Goal: Navigation & Orientation: Find specific page/section

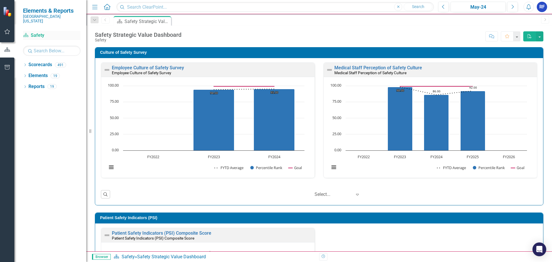
click at [29, 33] on icon "Scorecard" at bounding box center [26, 35] width 6 height 5
click at [7, 34] on icon "button" at bounding box center [7, 31] width 5 height 5
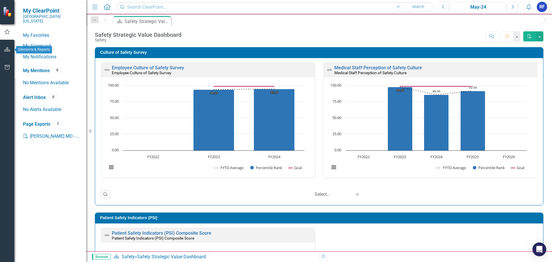
click at [5, 49] on icon "button" at bounding box center [7, 49] width 6 height 5
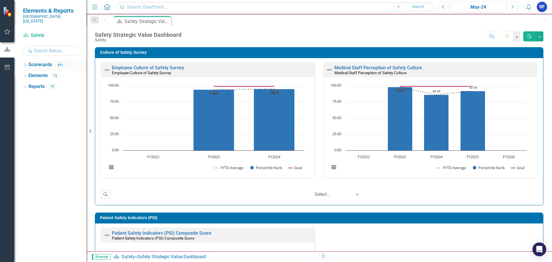
click at [27, 64] on icon "Dropdown" at bounding box center [25, 65] width 4 height 3
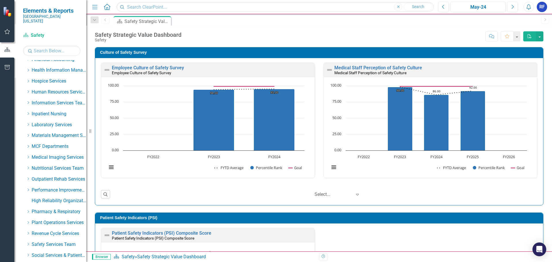
scroll to position [283, 0]
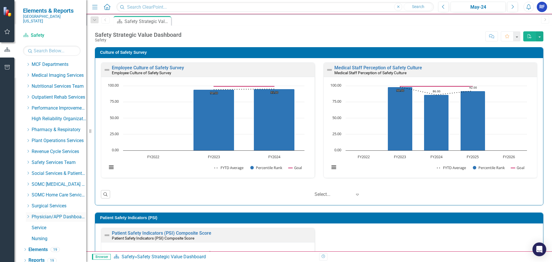
click at [41, 213] on link "Physician/APP Dashboards" at bounding box center [59, 216] width 55 height 7
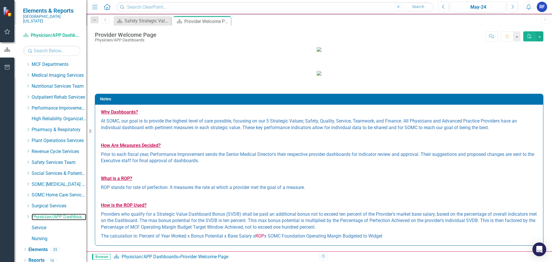
scroll to position [3, 0]
click at [29, 215] on icon "Dropdown" at bounding box center [28, 216] width 4 height 3
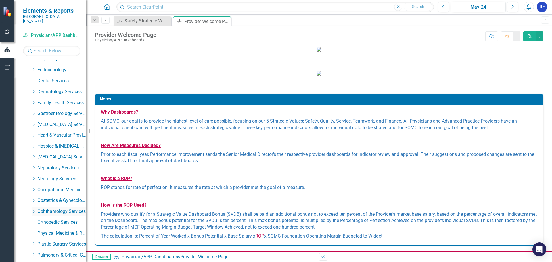
scroll to position [570, 0]
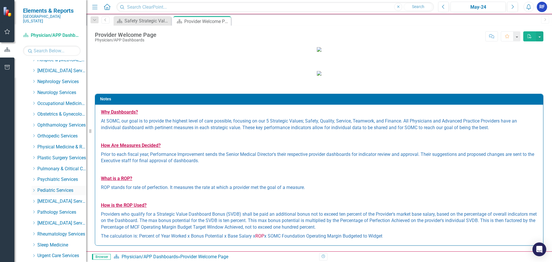
click at [46, 188] on link "Pediatric Services" at bounding box center [61, 190] width 49 height 7
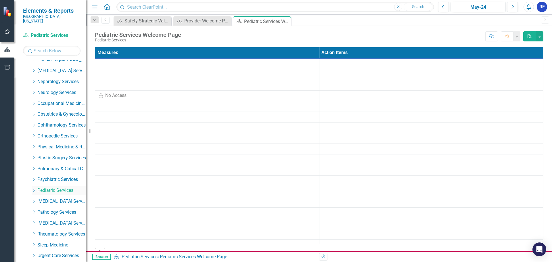
click at [46, 188] on link "Pediatric Services" at bounding box center [61, 190] width 49 height 7
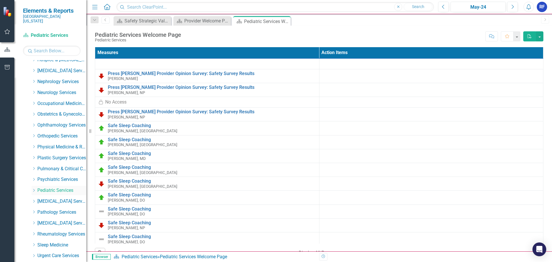
click at [33, 188] on icon "Dropdown" at bounding box center [34, 189] width 4 height 3
click at [61, 209] on link "[PERSON_NAME], DO" at bounding box center [64, 212] width 43 height 7
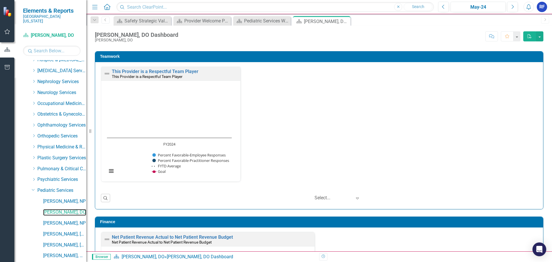
scroll to position [585, 0]
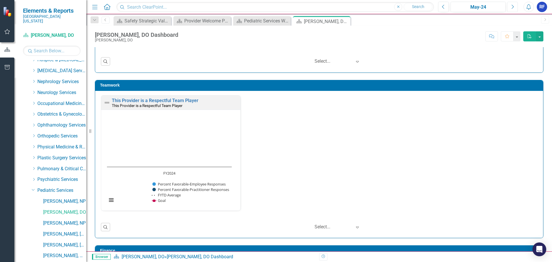
click at [512, 6] on icon "Next" at bounding box center [511, 6] width 3 height 5
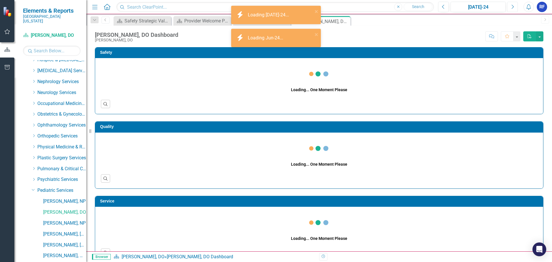
click at [513, 7] on icon "Next" at bounding box center [511, 6] width 3 height 5
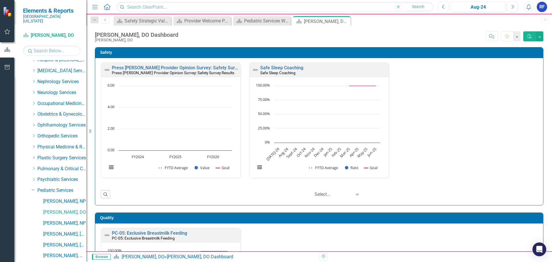
click at [446, 7] on button "Previous" at bounding box center [443, 7] width 11 height 10
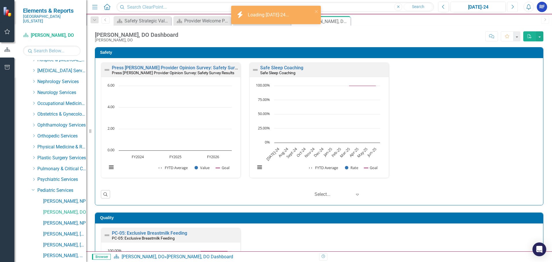
click at [512, 6] on icon "Next" at bounding box center [511, 6] width 3 height 5
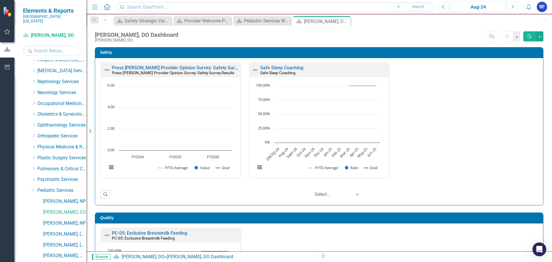
click at [512, 6] on icon "Next" at bounding box center [511, 6] width 3 height 5
click at [501, 10] on div "Nov-24" at bounding box center [477, 7] width 51 height 7
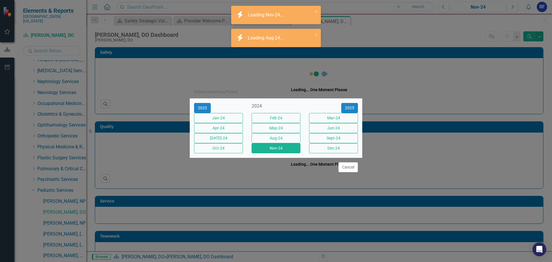
click at [511, 7] on div "Select Reporting Period 2023 2024 [DATE]-24 Feb-24 Mar-24 Apr-24 May-24 Jun-24 …" at bounding box center [276, 131] width 552 height 262
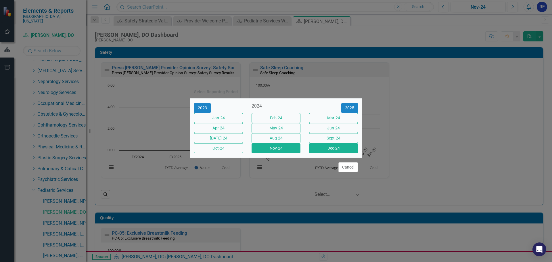
click at [337, 153] on button "Dec-24" at bounding box center [333, 148] width 49 height 10
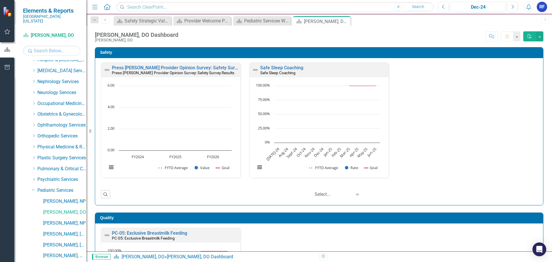
click at [529, 34] on icon "button" at bounding box center [529, 36] width 4 height 4
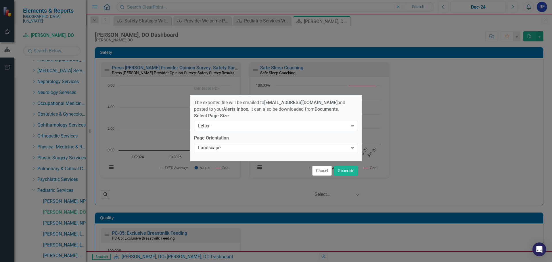
click at [317, 171] on button "Cancel" at bounding box center [322, 170] width 20 height 10
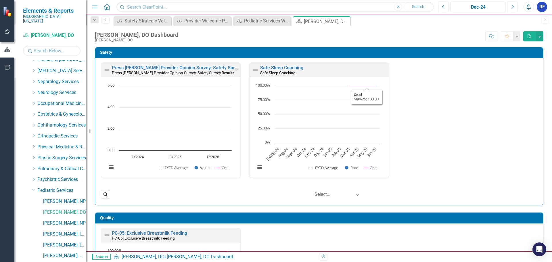
scroll to position [0, 0]
